Goal: Navigation & Orientation: Understand site structure

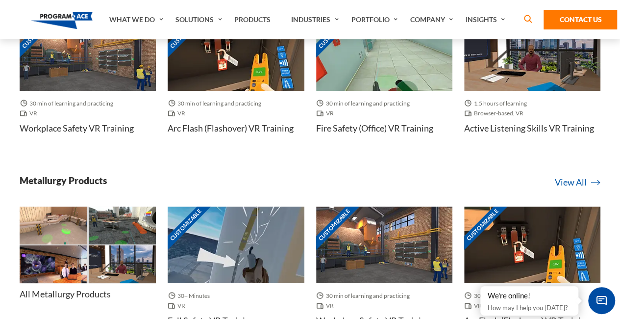
scroll to position [1793, 0]
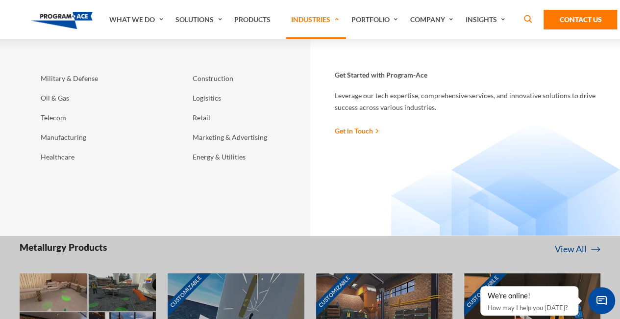
click at [333, 19] on link "Industries" at bounding box center [316, 19] width 60 height 39
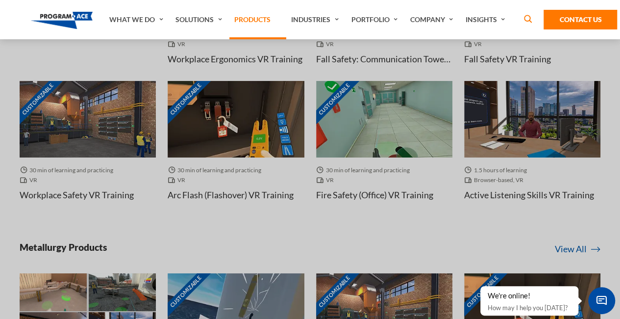
click at [262, 23] on link "Products" at bounding box center [257, 19] width 57 height 39
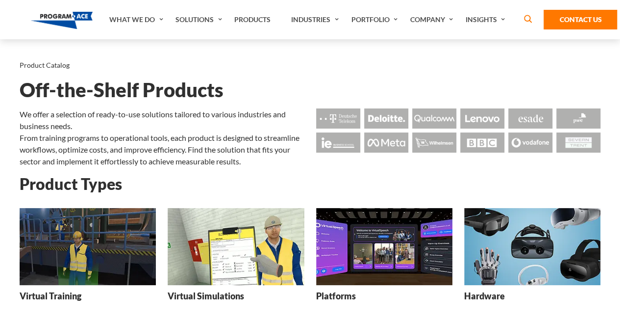
click at [199, 10] on link "Solutions" at bounding box center [200, 19] width 59 height 39
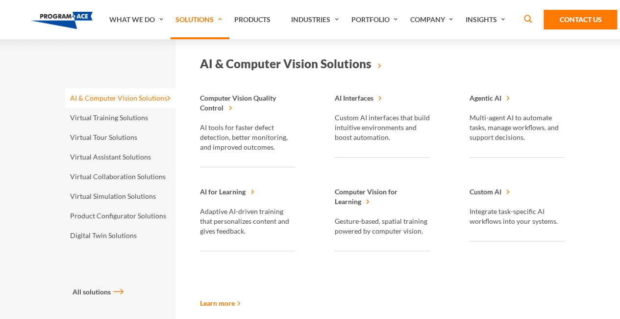
click at [206, 15] on link "Solutions" at bounding box center [200, 19] width 59 height 39
